Goal: Information Seeking & Learning: Learn about a topic

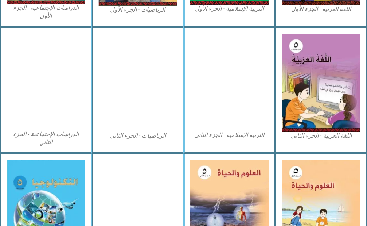
scroll to position [401, 0]
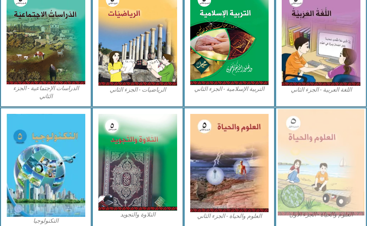
click at [303, 148] on img at bounding box center [321, 162] width 86 height 106
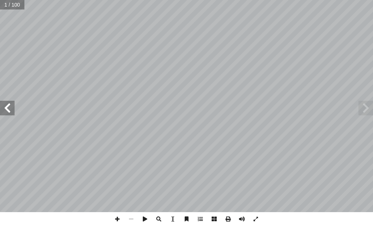
click at [3, 108] on span at bounding box center [7, 108] width 15 height 15
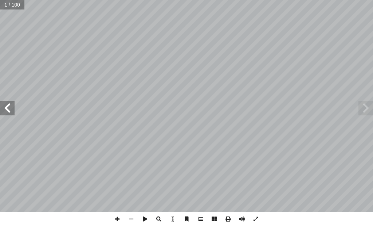
click at [3, 108] on span at bounding box center [7, 108] width 15 height 15
click at [3, 107] on span at bounding box center [7, 108] width 15 height 15
click at [17, 1] on input "text" at bounding box center [17, 4] width 34 height 9
type input "**"
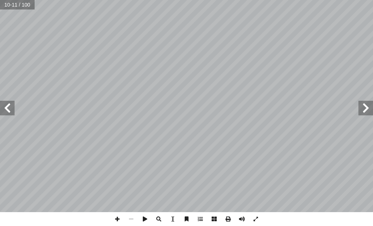
click at [13, 113] on span at bounding box center [7, 108] width 15 height 15
click at [3, 109] on span at bounding box center [7, 108] width 15 height 15
click at [7, 110] on span at bounding box center [7, 108] width 15 height 15
click at [11, 109] on span at bounding box center [7, 108] width 15 height 15
click at [12, 110] on span at bounding box center [7, 108] width 15 height 15
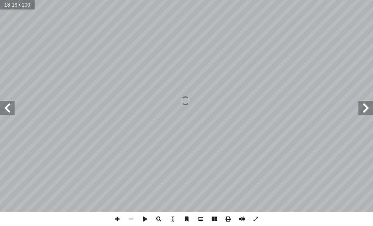
click at [5, 107] on span at bounding box center [7, 108] width 15 height 15
click at [5, 106] on span at bounding box center [7, 108] width 15 height 15
click at [5, 105] on span at bounding box center [7, 108] width 15 height 15
drag, startPoint x: 4, startPoint y: 105, endPoint x: 3, endPoint y: 101, distance: 4.2
click at [3, 102] on span at bounding box center [7, 108] width 15 height 15
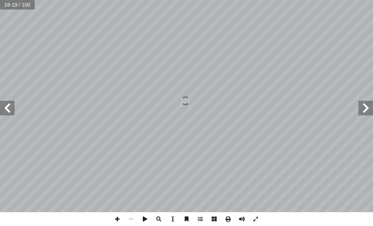
click at [3, 101] on span at bounding box center [7, 108] width 15 height 15
click at [3, 102] on span at bounding box center [7, 108] width 15 height 15
click at [1, 107] on span at bounding box center [7, 108] width 15 height 15
click at [371, 107] on span at bounding box center [366, 108] width 15 height 15
click at [373, 213] on div "22 ّ المفهوم العلمي تية: آ عبارة من العبارات ال� ّ مام كل أ ا المناسب ّ المفهوم…" at bounding box center [186, 113] width 373 height 226
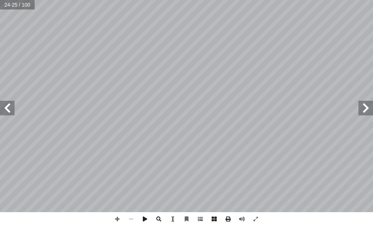
click at [8, 107] on span at bounding box center [7, 108] width 15 height 15
click at [7, 113] on span at bounding box center [7, 108] width 15 height 15
click at [5, 112] on span at bounding box center [7, 108] width 15 height 15
click at [113, 222] on span at bounding box center [117, 219] width 14 height 14
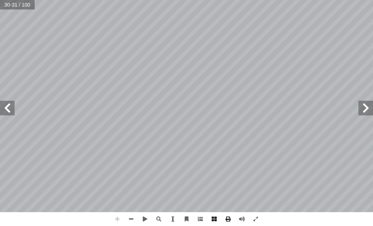
click at [113, 222] on span at bounding box center [117, 219] width 14 height 14
click at [132, 216] on span at bounding box center [131, 219] width 14 height 14
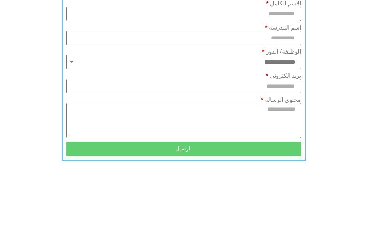
scroll to position [659, 0]
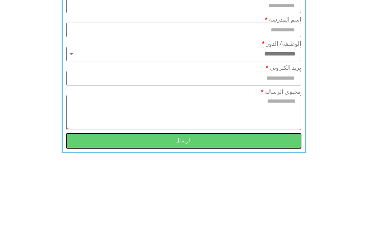
click at [152, 143] on span "ارسال" at bounding box center [183, 140] width 217 height 5
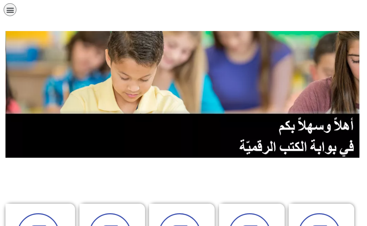
scroll to position [0, 0]
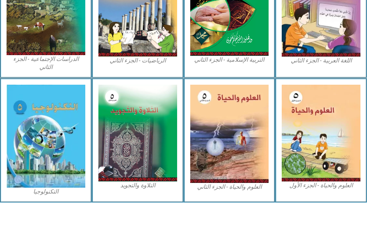
scroll to position [431, 0]
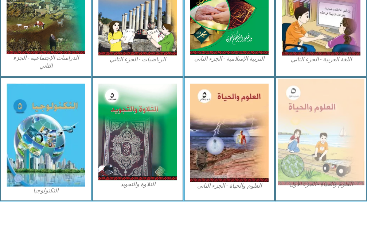
click at [308, 120] on img at bounding box center [321, 132] width 86 height 106
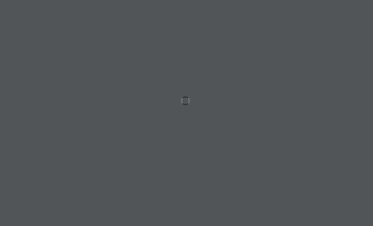
click at [309, 119] on div at bounding box center [186, 113] width 373 height 226
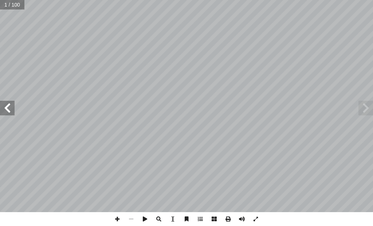
click at [11, 109] on span at bounding box center [7, 108] width 15 height 15
click at [366, 109] on span at bounding box center [366, 108] width 15 height 15
click at [365, 109] on span at bounding box center [366, 108] width 15 height 15
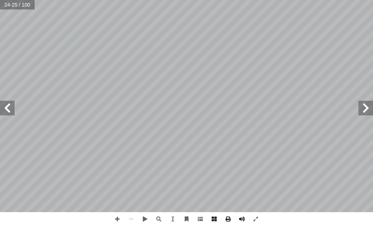
click at [364, 108] on span at bounding box center [366, 108] width 15 height 15
click at [356, 96] on div "2 ٠ تية: آ حيحة لكل فقرة من الفقرات ال� ّ جابة الص ِ إ ضع دائرة حول رمز ال� أ ا…" at bounding box center [186, 106] width 373 height 212
drag, startPoint x: 364, startPoint y: 108, endPoint x: 71, endPoint y: -23, distance: 320.3
click at [71, 0] on html "الصفحة الرئيسية الصف الأول الصف الثاني الصف الثالث الصف الرابع الصف الخامس الصف…" at bounding box center [186, 24] width 373 height 49
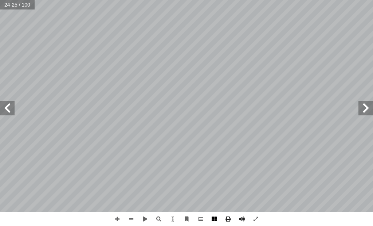
click at [214, 219] on span at bounding box center [214, 219] width 14 height 14
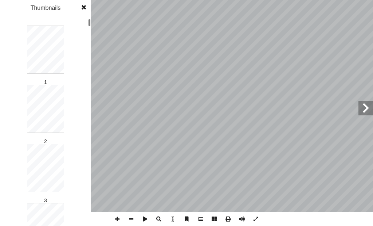
click at [214, 215] on span at bounding box center [214, 219] width 14 height 14
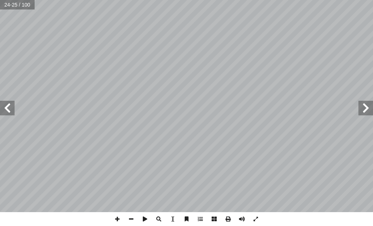
click at [214, 213] on span at bounding box center [214, 219] width 14 height 14
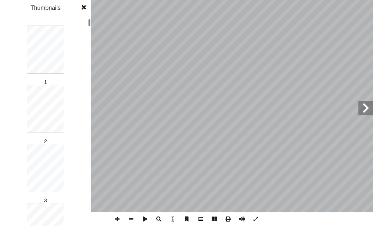
click at [213, 214] on span at bounding box center [214, 219] width 14 height 14
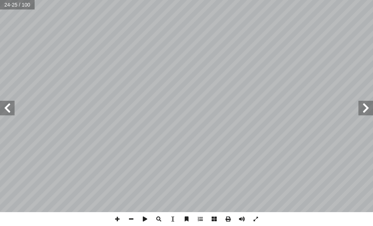
click at [212, 217] on span at bounding box center [214, 219] width 14 height 14
click at [213, 220] on span at bounding box center [214, 219] width 14 height 14
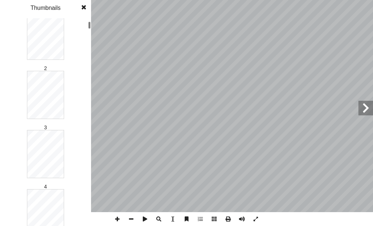
click at [357, 106] on div "4 ين ّ شجرة الفل ل َّ و َ رس الأ َّ الد ة ّ هر واكتشاف الخلي ْ ج ِ الم ة ّ اكتش…" at bounding box center [186, 106] width 373 height 212
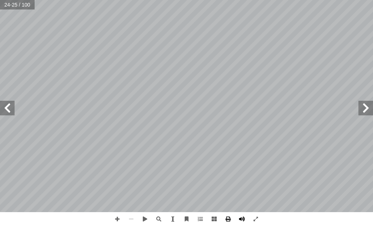
click at [240, 217] on span at bounding box center [242, 219] width 14 height 14
click at [9, 106] on span at bounding box center [7, 108] width 15 height 15
click at [362, 108] on span at bounding box center [366, 108] width 15 height 15
click at [240, 215] on span at bounding box center [242, 219] width 14 height 14
click at [145, 217] on span at bounding box center [145, 219] width 14 height 14
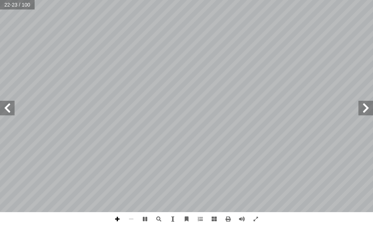
drag, startPoint x: 115, startPoint y: 219, endPoint x: 108, endPoint y: 213, distance: 9.6
click at [115, 218] on span at bounding box center [117, 219] width 14 height 14
click at [0, 111] on div "22 ّ المفهوم العلمي تية: آ عبارة من العبارات ال� ّ مام كل أ ا المناسب ّ المفهوم…" at bounding box center [186, 106] width 373 height 212
click at [362, 112] on span at bounding box center [366, 108] width 15 height 15
click at [140, 218] on span at bounding box center [145, 219] width 14 height 14
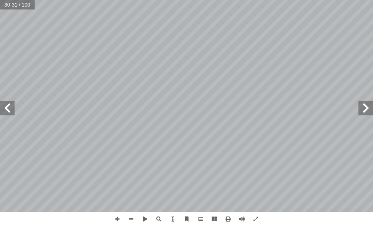
click at [363, 114] on span at bounding box center [366, 108] width 15 height 15
drag, startPoint x: 121, startPoint y: 217, endPoint x: 113, endPoint y: 218, distance: 7.8
click at [113, 218] on span at bounding box center [117, 219] width 14 height 14
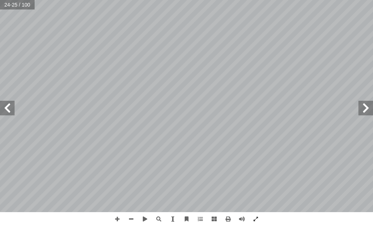
click at [250, 212] on div "2 ٠ تية: آ حيحة لكل فقرة من الفقرات ال� ّ جابة الص ِ إ ضع دائرة حول رمز ال� أ ا…" at bounding box center [186, 113] width 373 height 226
click at [10, 110] on span at bounding box center [7, 108] width 15 height 15
click at [146, 49] on html "الصفحة الرئيسية الصف الأول الصف الثاني الصف الثالث الصف الرابع الصف الخامس الصف…" at bounding box center [186, 24] width 373 height 49
click at [8, 113] on span at bounding box center [7, 108] width 15 height 15
